Goal: Browse casually: Explore the website without a specific task or goal

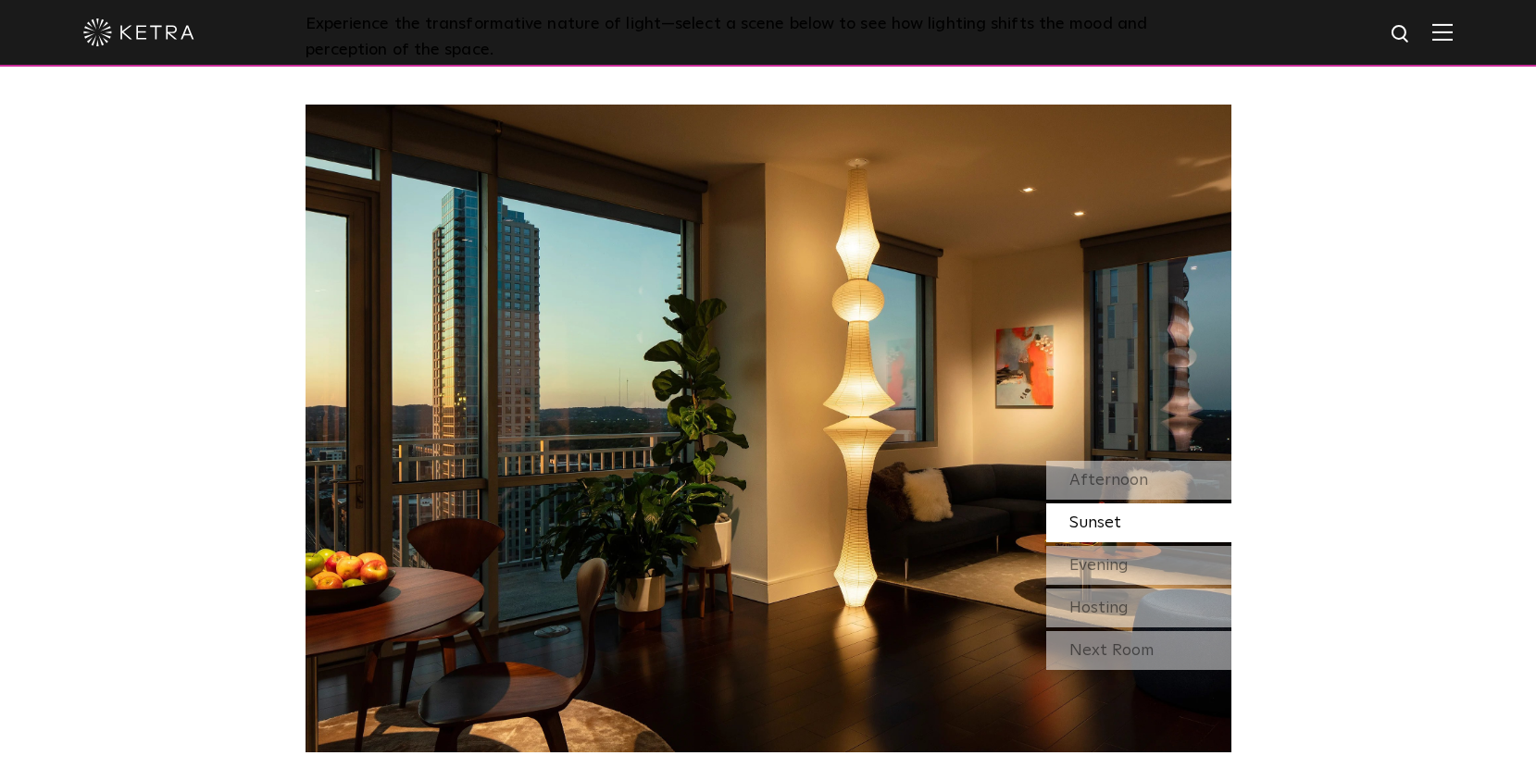
scroll to position [1666, 0]
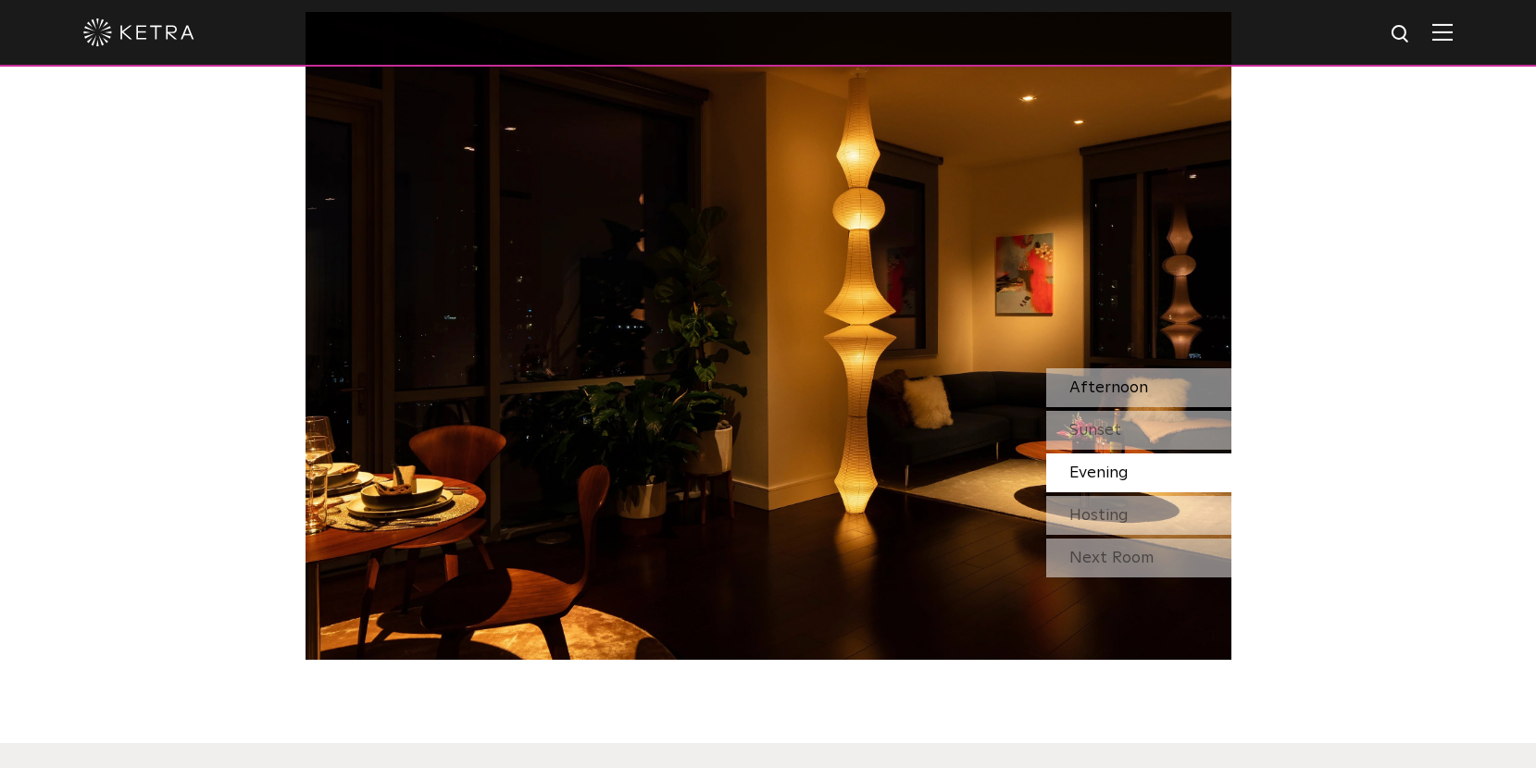
click at [1107, 389] on span "Afternoon" at bounding box center [1108, 388] width 79 height 17
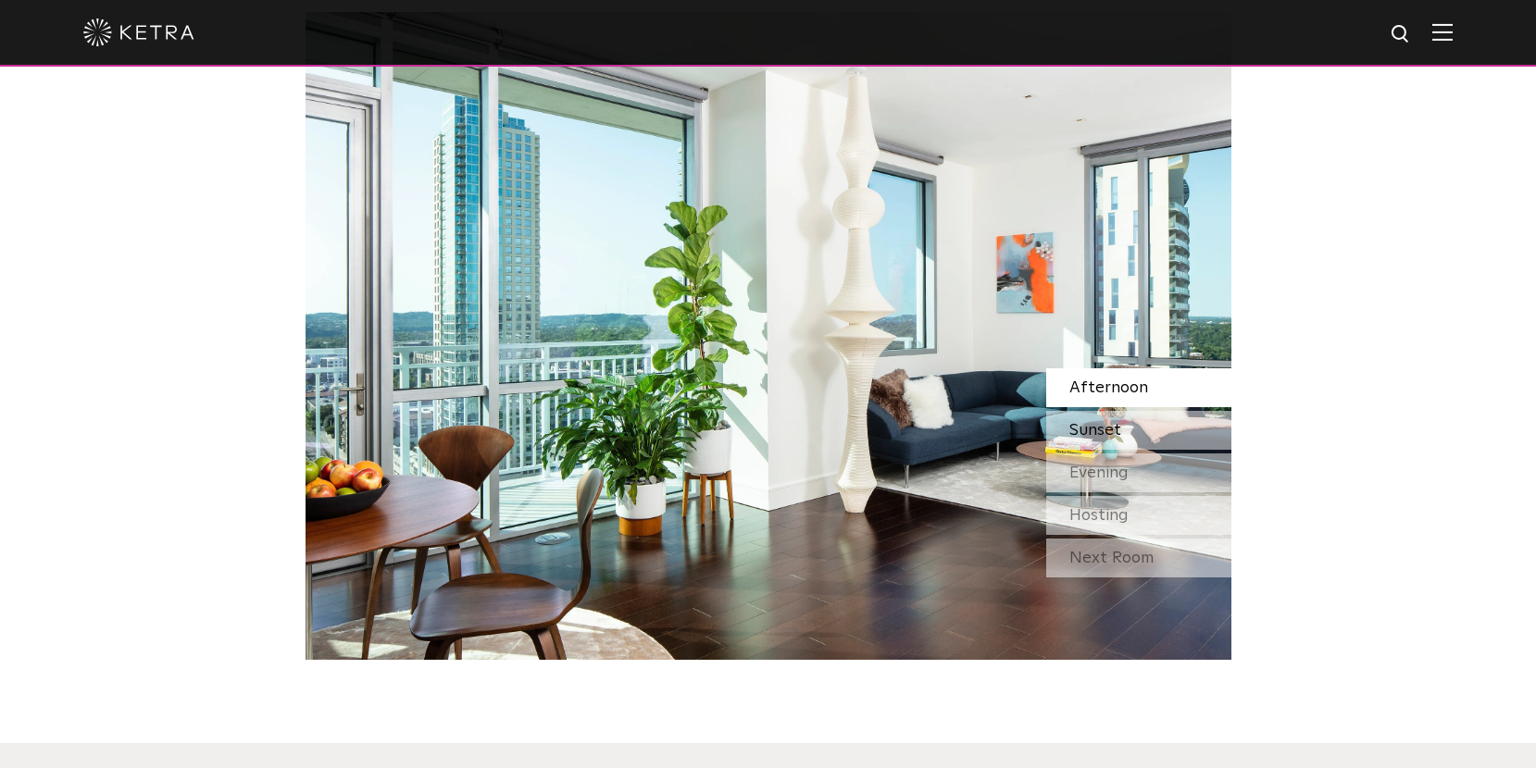
click at [1107, 423] on span "Sunset" at bounding box center [1095, 430] width 52 height 17
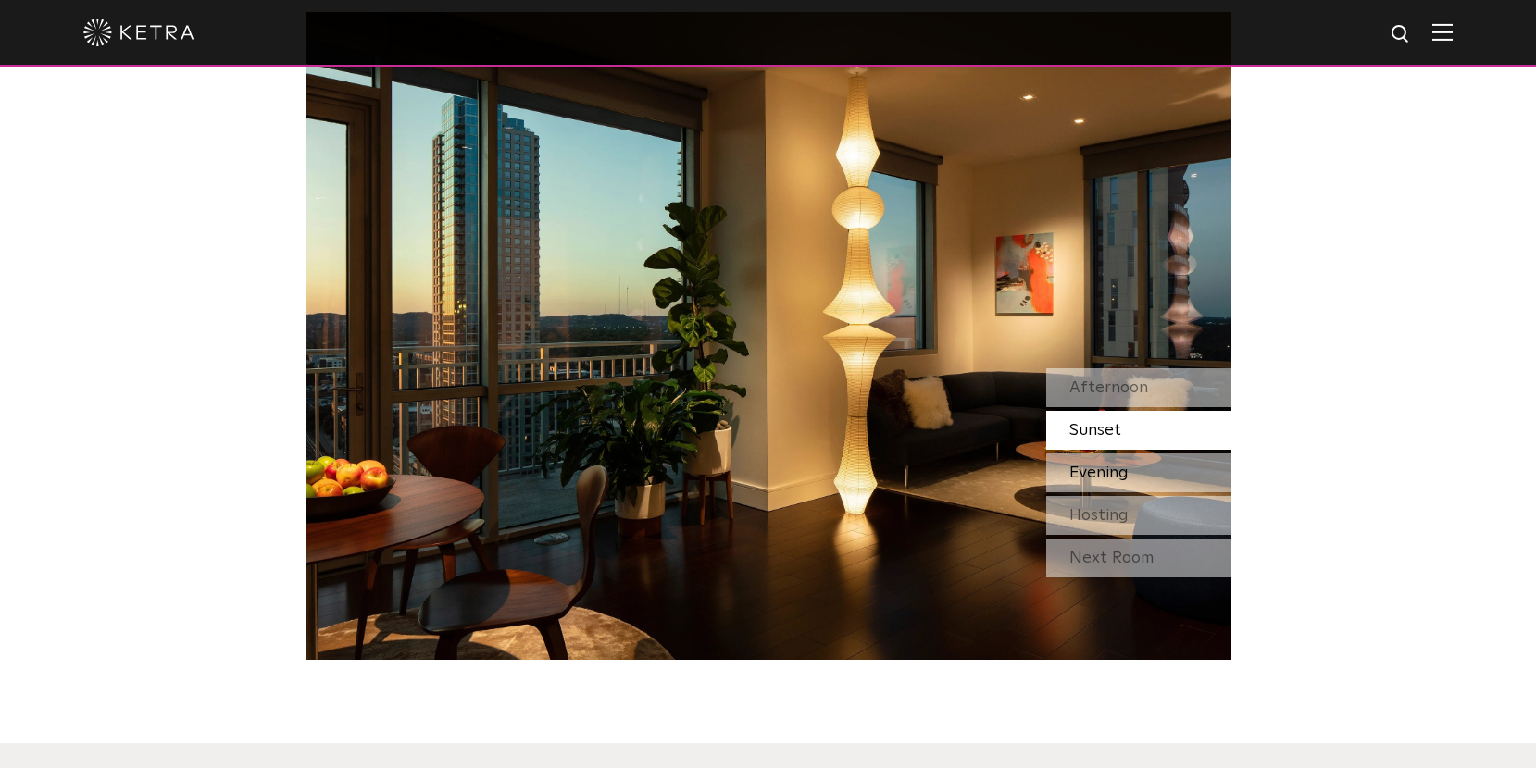
click at [1100, 475] on span "Evening" at bounding box center [1098, 473] width 59 height 17
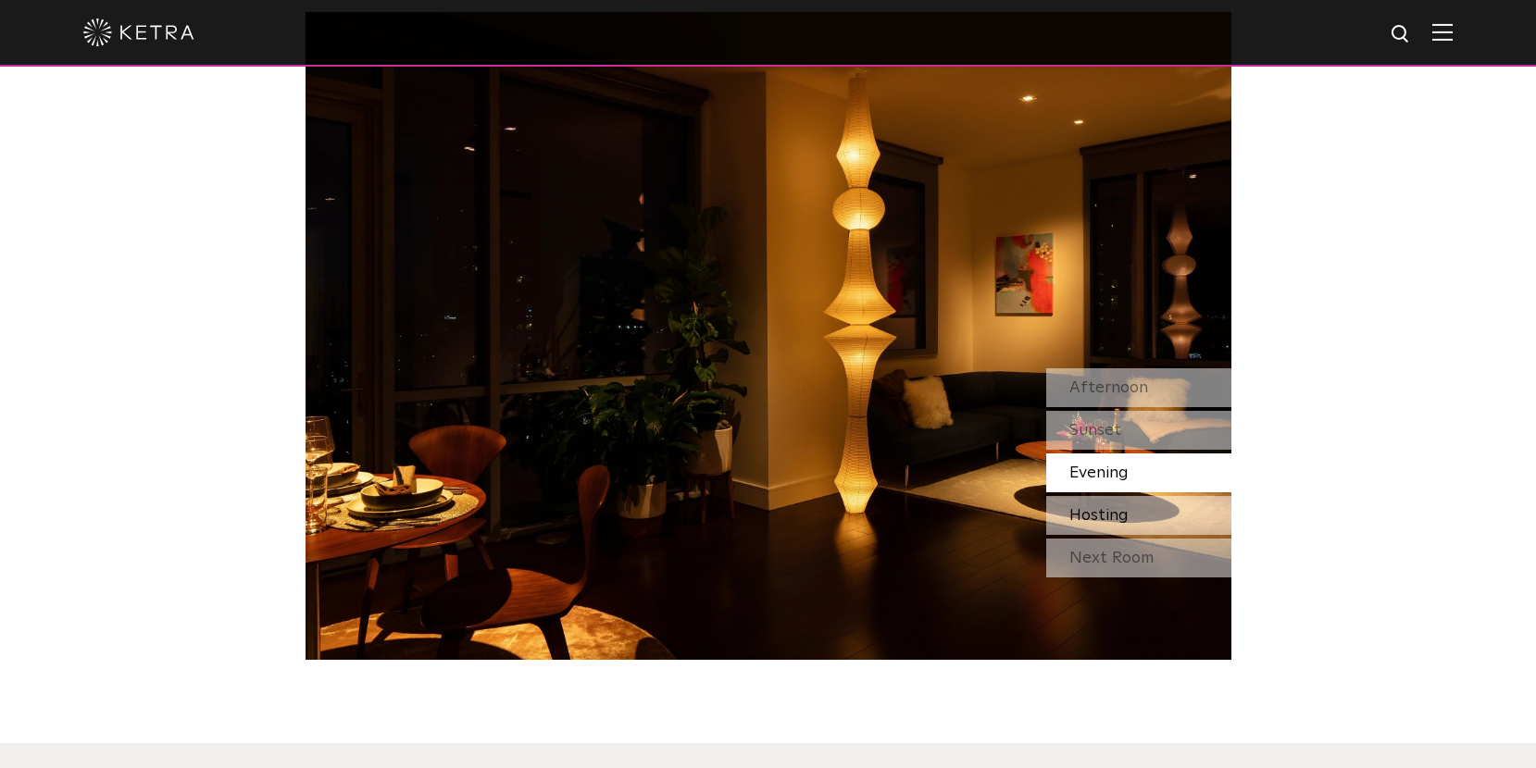
click at [1103, 522] on span "Hosting" at bounding box center [1098, 515] width 59 height 17
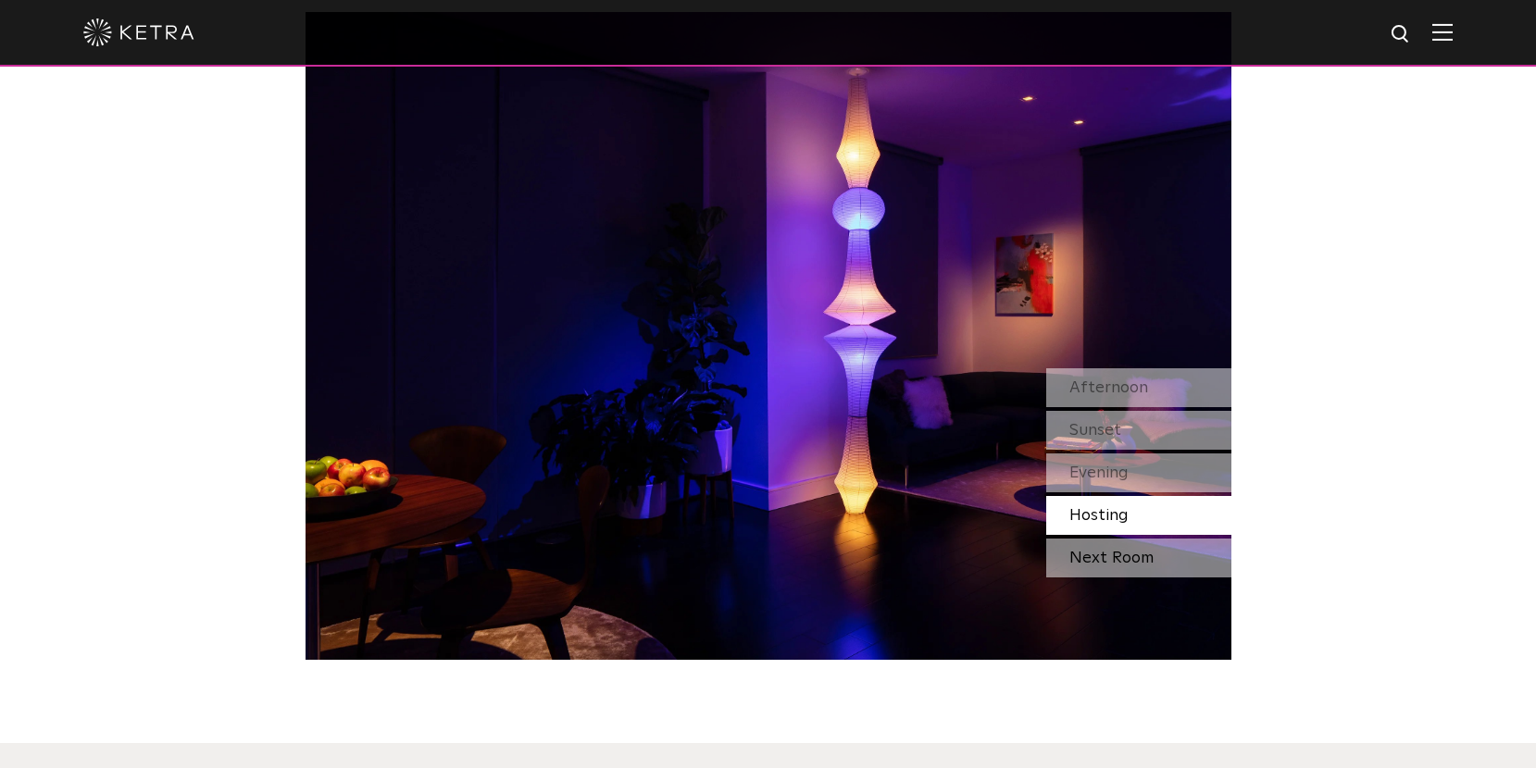
click at [1142, 564] on div "Next Room" at bounding box center [1138, 558] width 185 height 39
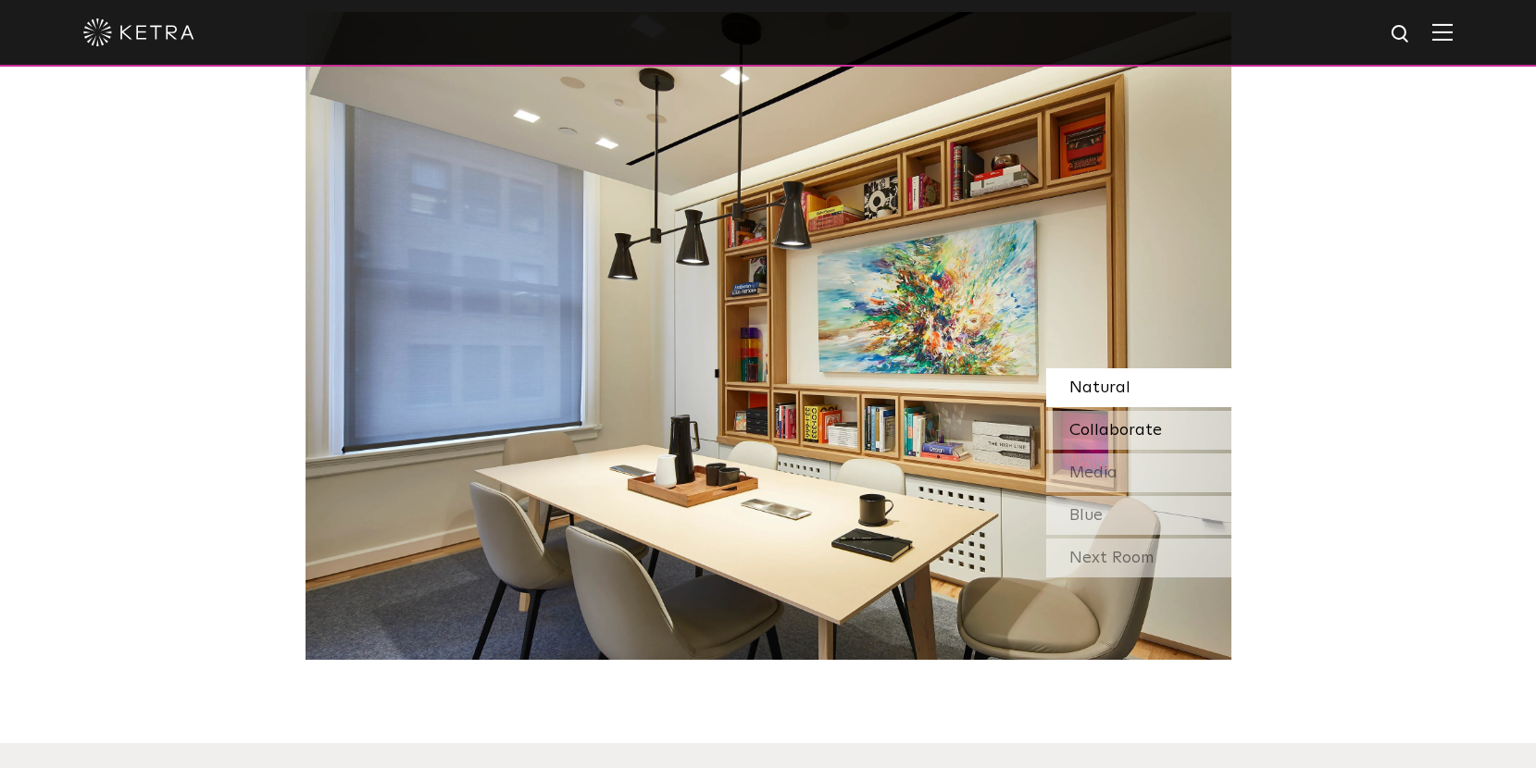
click at [1139, 426] on span "Collaborate" at bounding box center [1115, 430] width 93 height 17
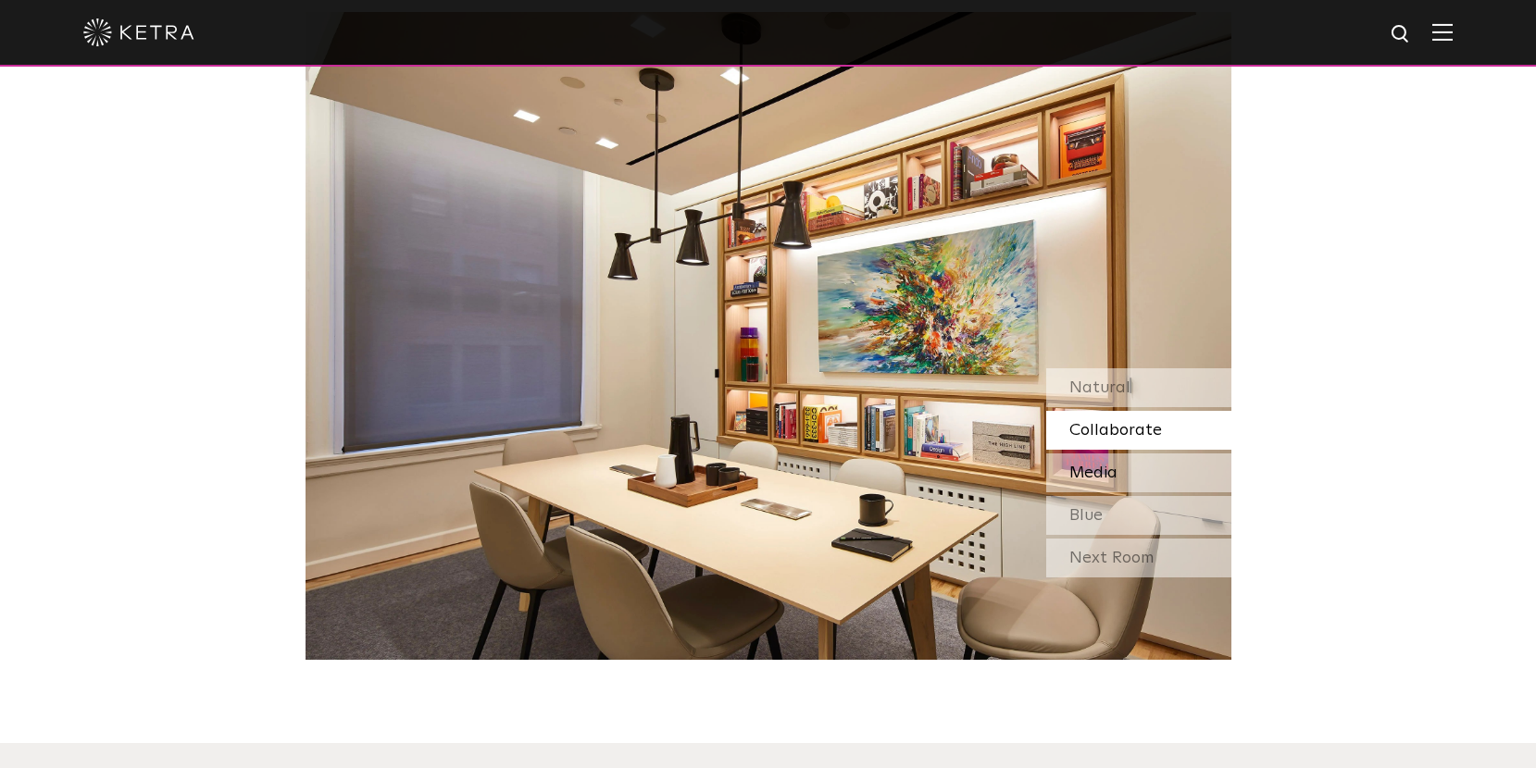
click at [1151, 489] on div "Media" at bounding box center [1138, 473] width 185 height 39
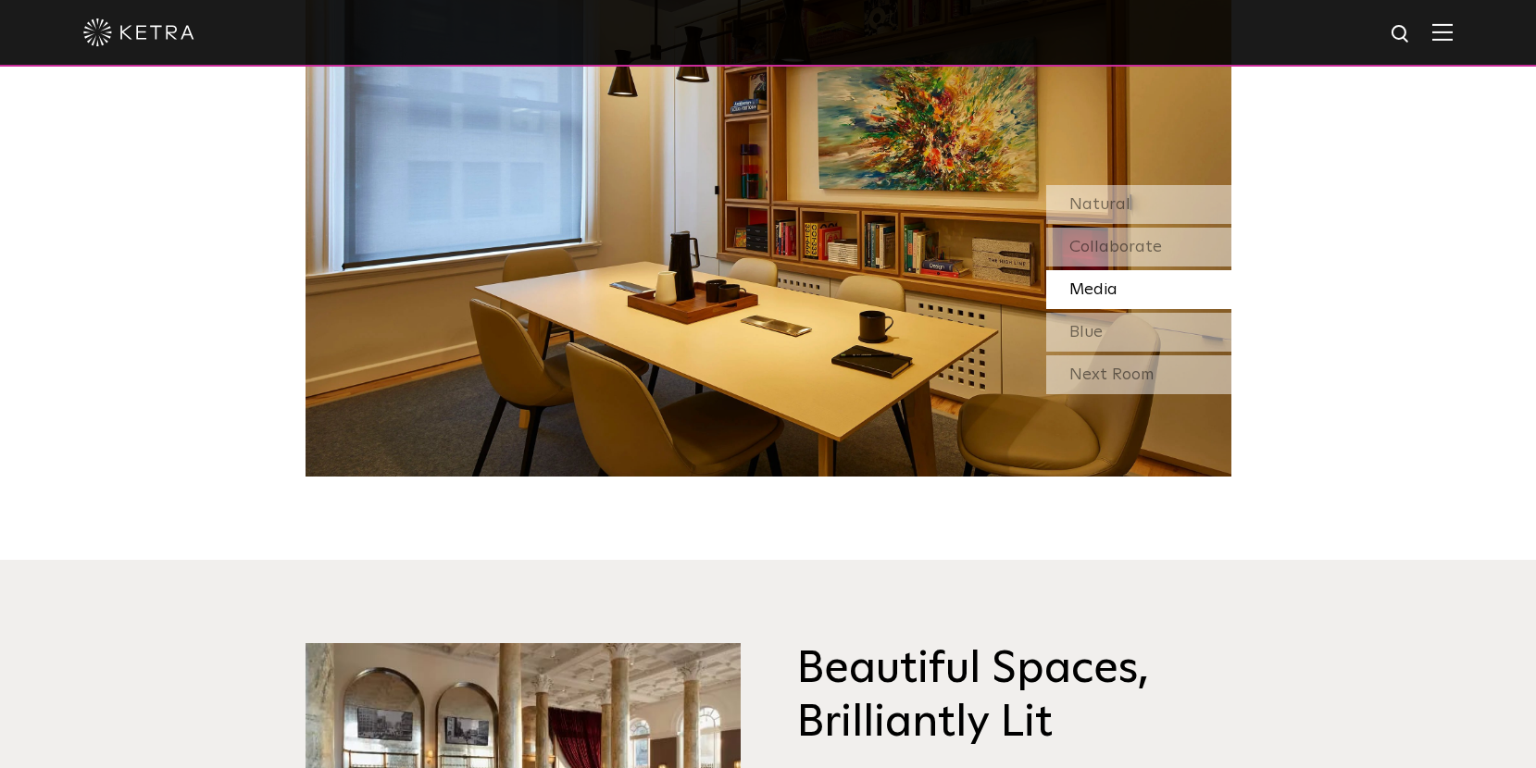
scroll to position [1852, 0]
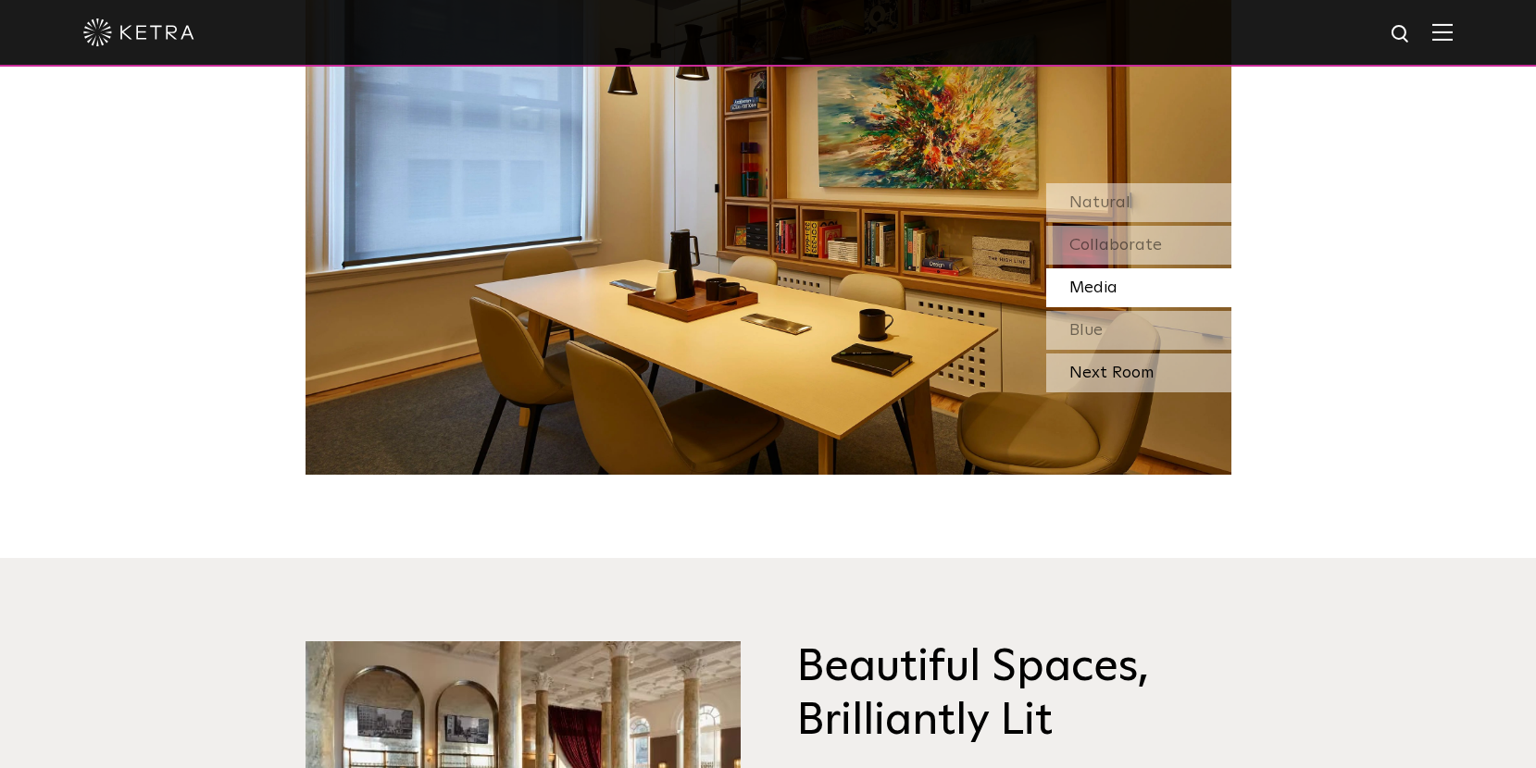
click at [1138, 364] on div "Next Room" at bounding box center [1138, 373] width 185 height 39
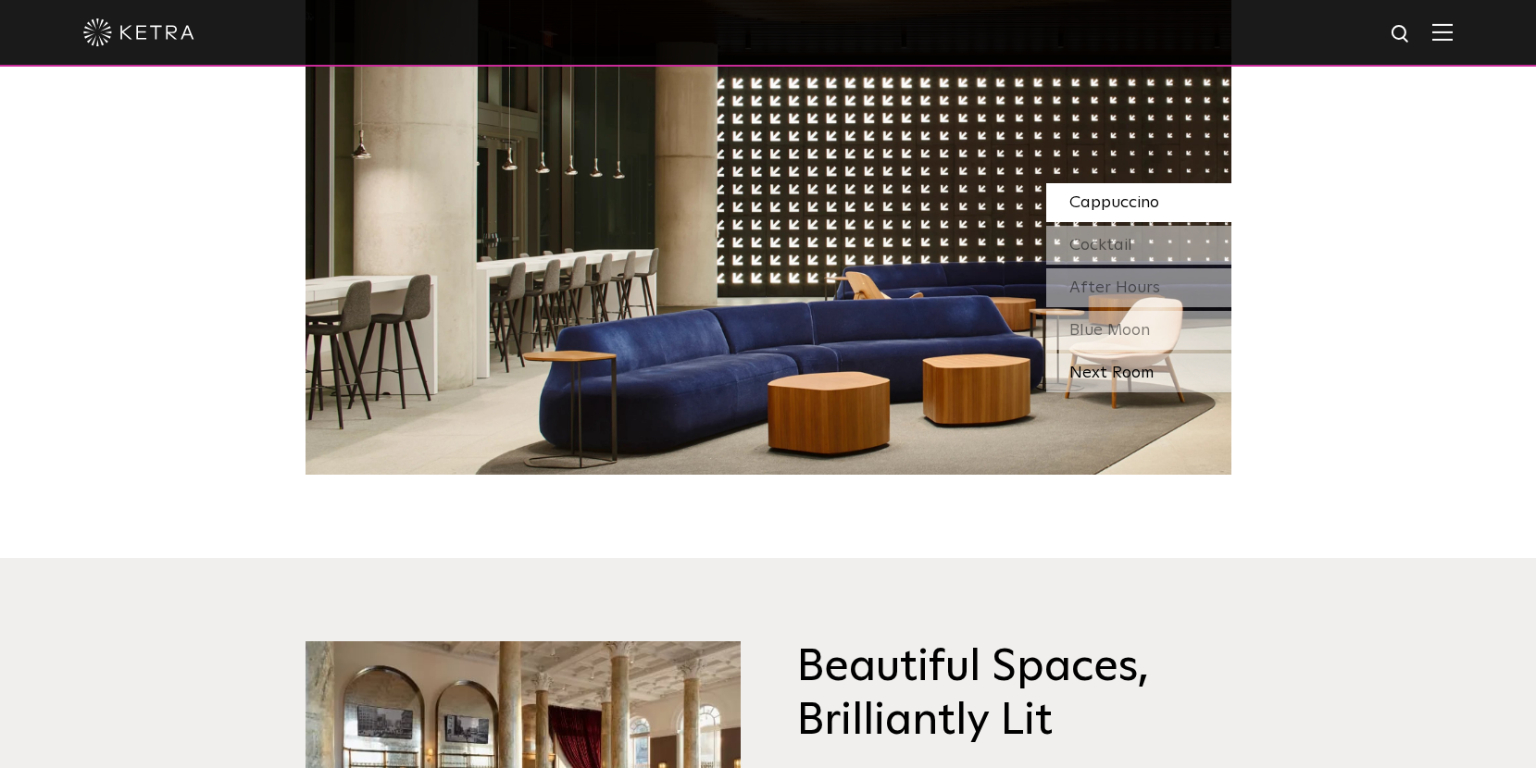
click at [1127, 378] on div "Next Room" at bounding box center [1138, 373] width 185 height 39
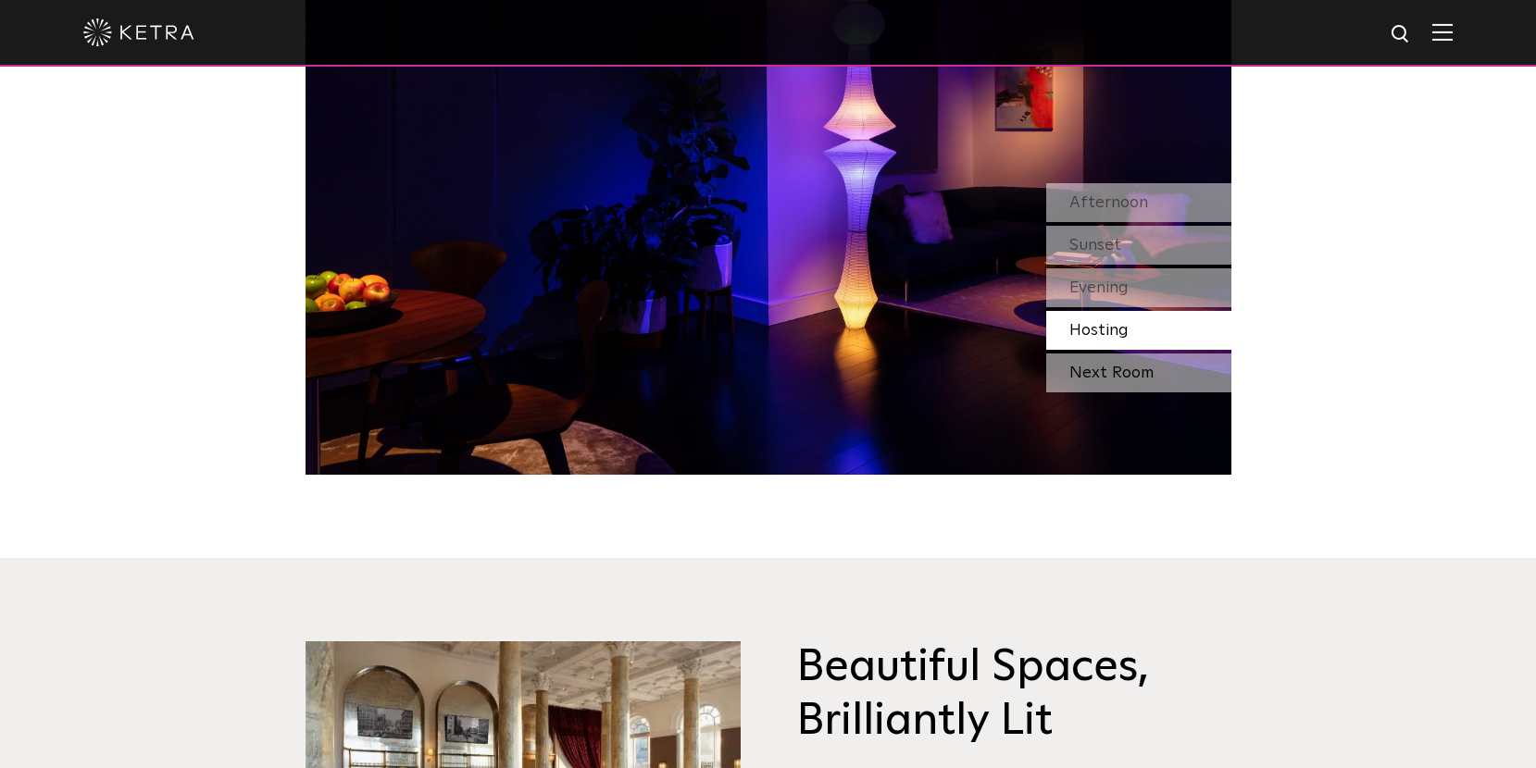
click at [1121, 370] on div "Next Room" at bounding box center [1138, 373] width 185 height 39
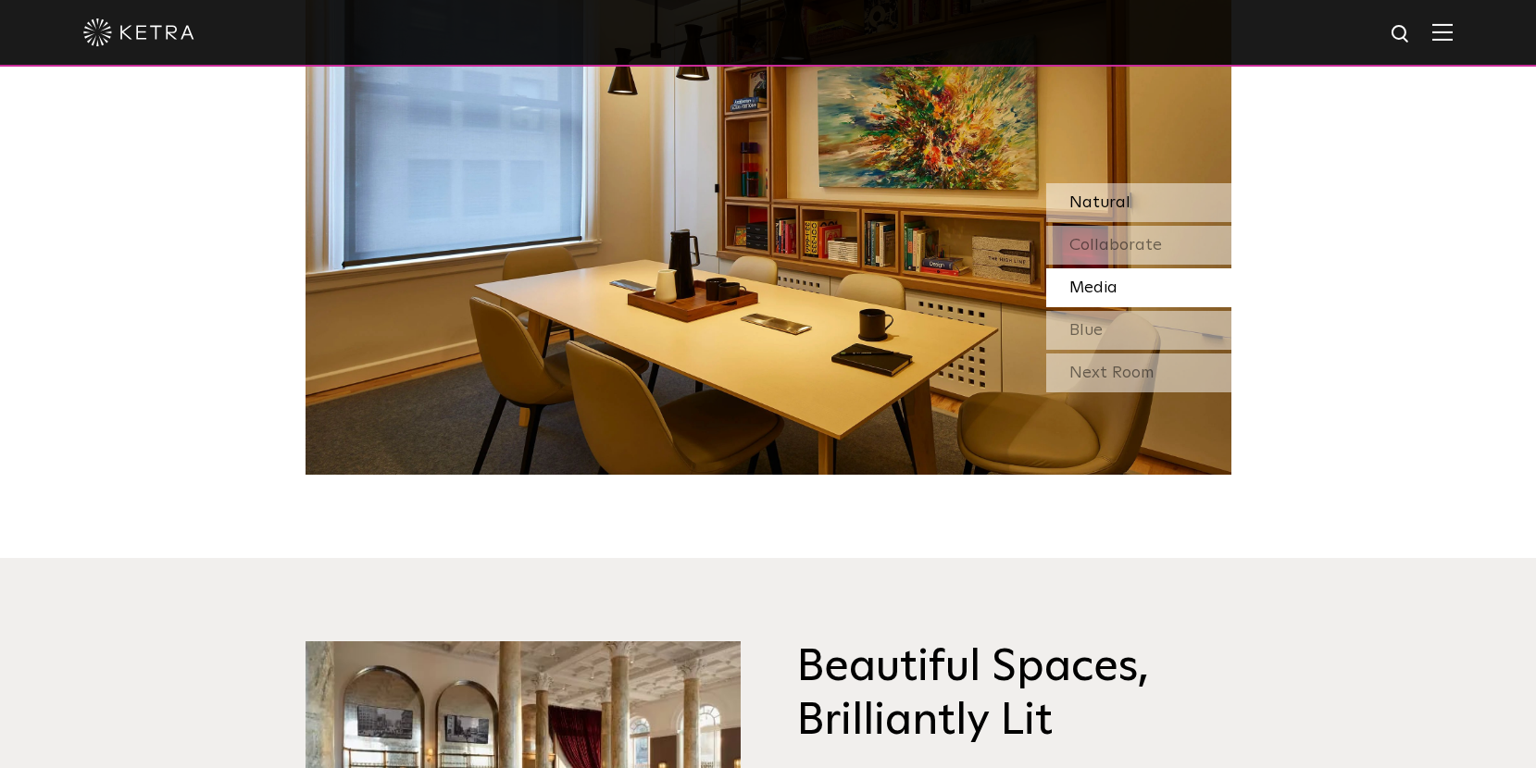
click at [1127, 188] on div "Natural" at bounding box center [1138, 202] width 185 height 39
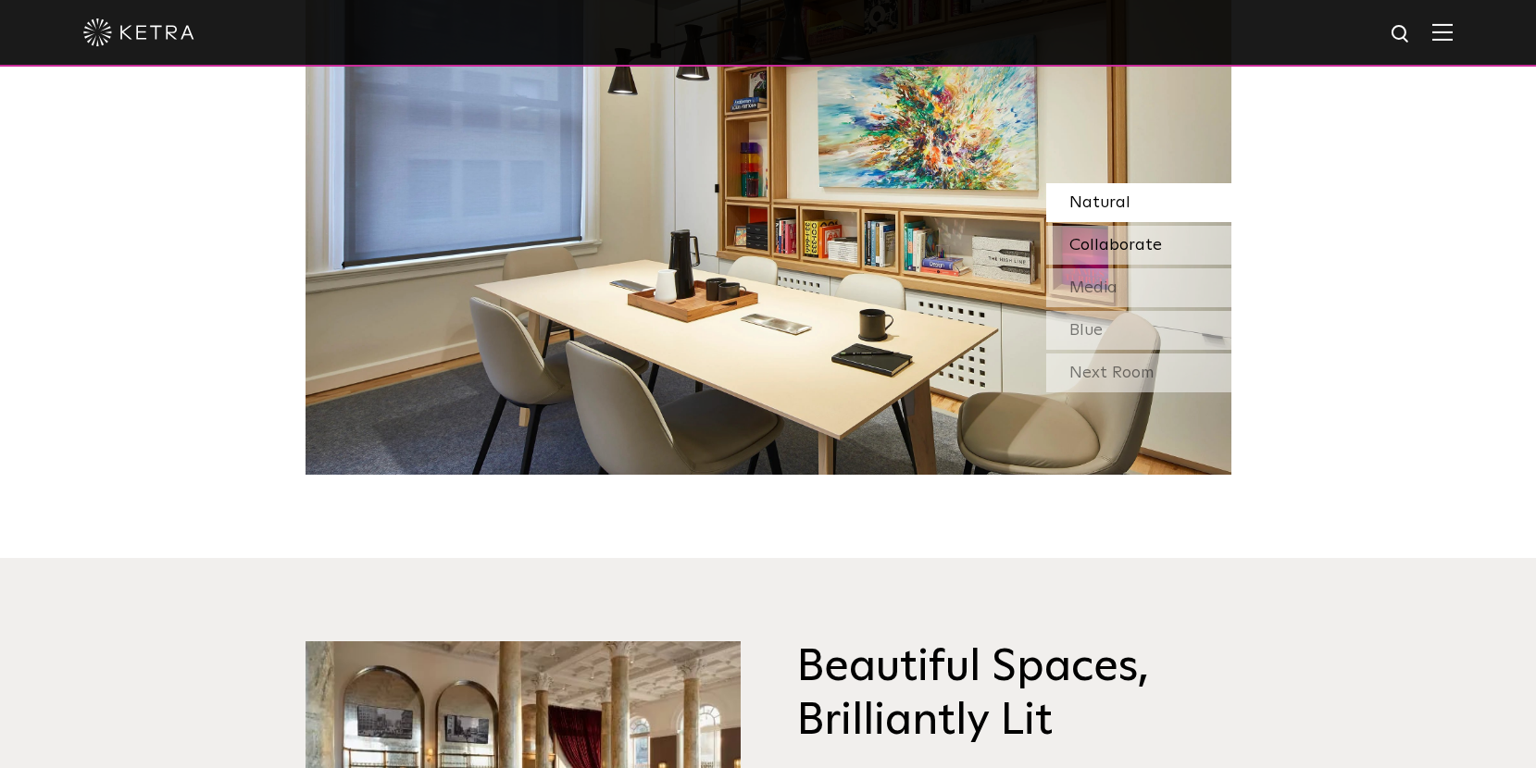
click at [1129, 241] on span "Collaborate" at bounding box center [1115, 245] width 93 height 17
